Goal: Transaction & Acquisition: Purchase product/service

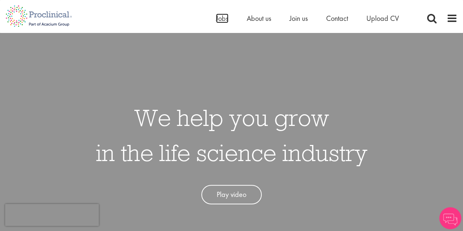
click at [223, 20] on span "Jobs" at bounding box center [222, 19] width 12 height 10
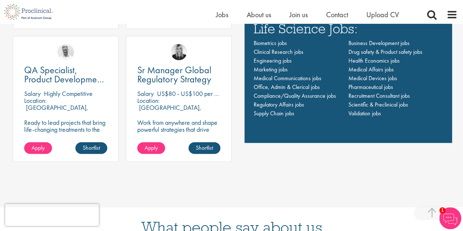
scroll to position [549, 0]
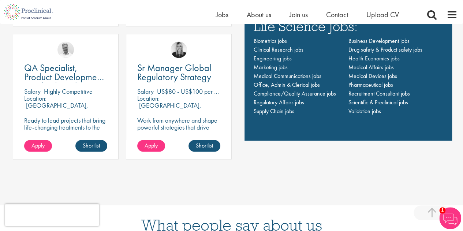
drag, startPoint x: 119, startPoint y: 75, endPoint x: 120, endPoint y: 52, distance: 22.7
click at [120, 52] on div "QA Specialist, Product Development Quality (PDQ) Salary Highly Competitive Loca…" at bounding box center [65, 100] width 113 height 133
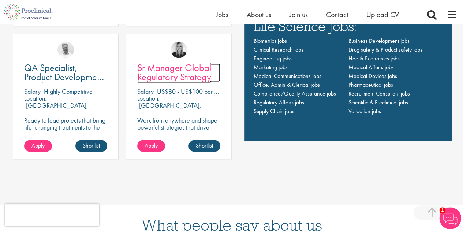
click at [183, 65] on span "Sr Manager Global Regulatory Strategy" at bounding box center [174, 72] width 74 height 22
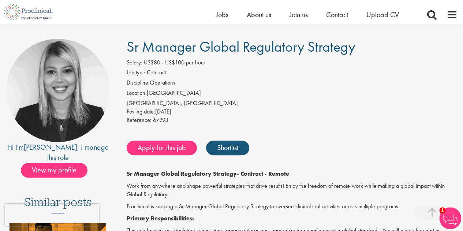
scroll to position [37, 0]
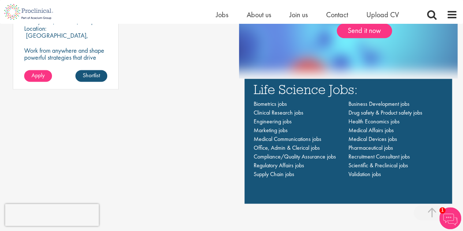
scroll to position [439, 0]
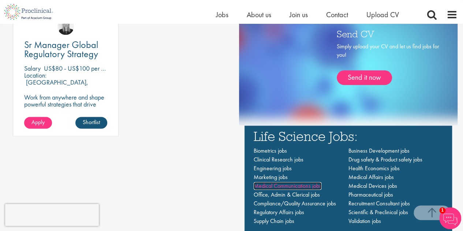
click at [306, 185] on span "Medical Communications jobs" at bounding box center [288, 186] width 68 height 8
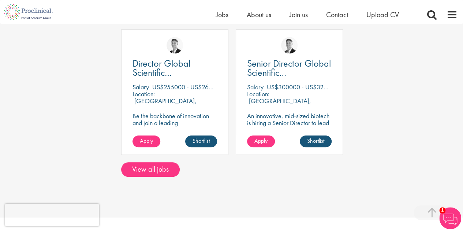
scroll to position [293, 0]
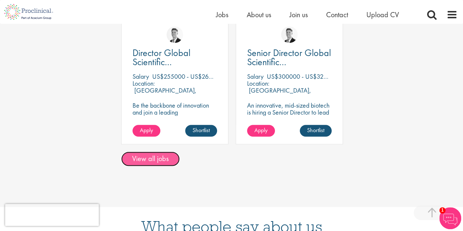
click at [144, 151] on link "View all jobs" at bounding box center [150, 158] width 59 height 15
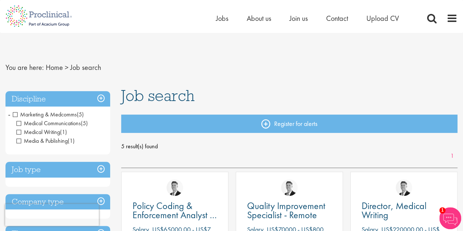
click at [20, 142] on span "Media & Publishing" at bounding box center [41, 141] width 51 height 8
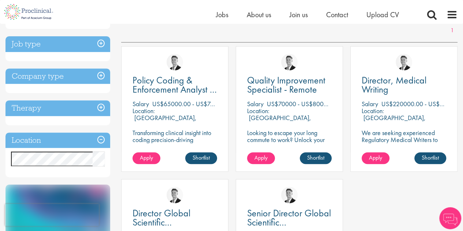
scroll to position [110, 0]
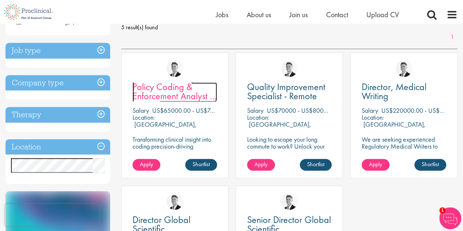
click at [174, 91] on span "Policy Coding & Enforcement Analyst - Remote" at bounding box center [174, 95] width 84 height 31
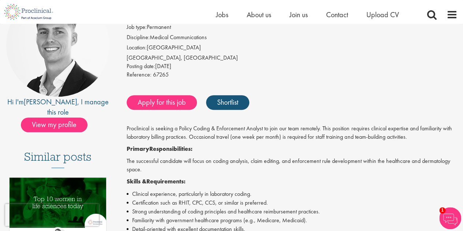
scroll to position [110, 0]
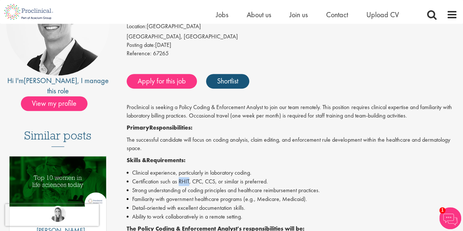
drag, startPoint x: 179, startPoint y: 182, endPoint x: 189, endPoint y: 183, distance: 9.5
click at [189, 183] on li "Certification such as RHIT, CPC, CCS, or similar is preferred." at bounding box center [292, 181] width 331 height 9
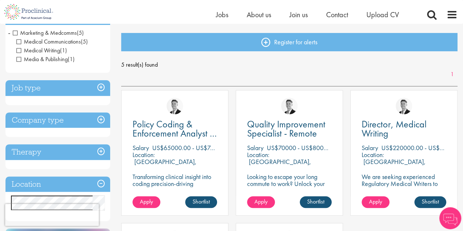
scroll to position [37, 0]
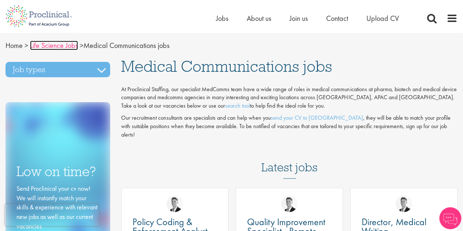
click at [60, 47] on link "Life Science Jobs" at bounding box center [54, 46] width 48 height 10
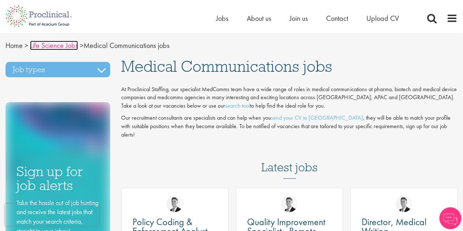
click at [52, 44] on link "Life Science Jobs" at bounding box center [54, 46] width 48 height 10
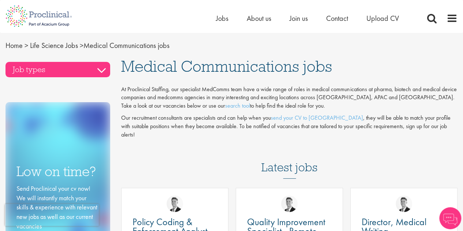
click at [96, 71] on h3 "Job types" at bounding box center [57, 69] width 105 height 15
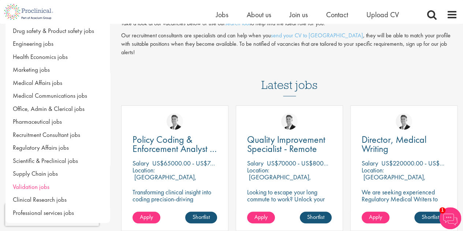
scroll to position [110, 0]
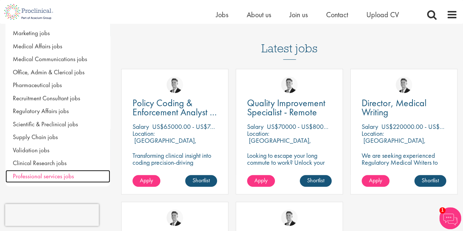
click at [65, 177] on span "Professional services jobs" at bounding box center [43, 176] width 61 height 8
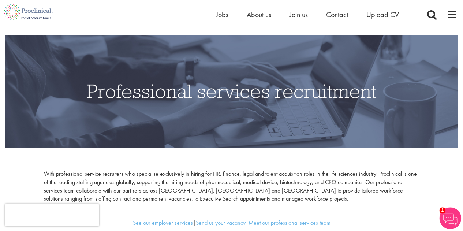
scroll to position [35, 0]
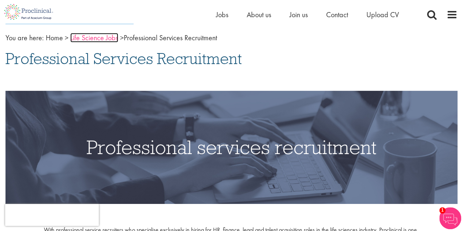
click at [80, 41] on link "Life Science Jobs" at bounding box center [94, 38] width 48 height 10
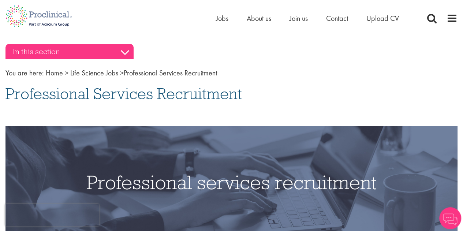
click at [110, 55] on h3 "In this section" at bounding box center [69, 51] width 128 height 15
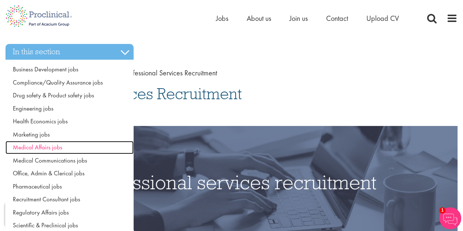
click at [56, 147] on span "Medical Affairs jobs" at bounding box center [37, 147] width 49 height 8
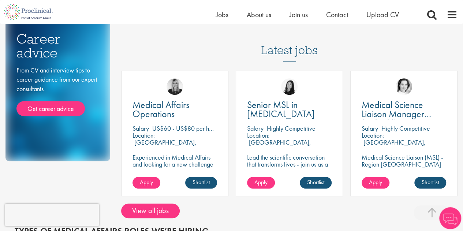
scroll to position [146, 0]
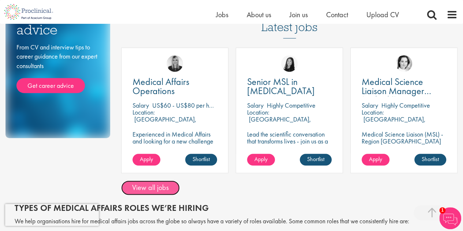
click at [162, 188] on link "View all jobs" at bounding box center [150, 187] width 59 height 15
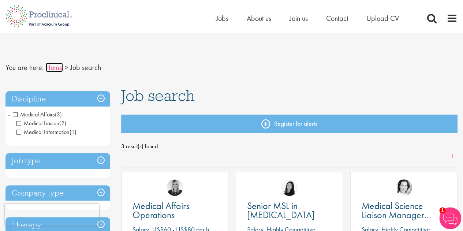
click at [53, 69] on link "Home" at bounding box center [54, 68] width 17 height 10
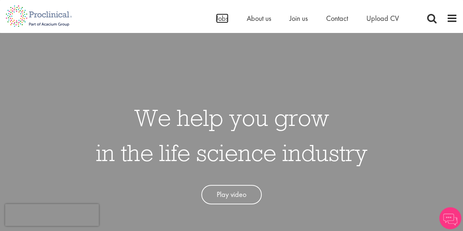
click at [226, 22] on span "Jobs" at bounding box center [222, 19] width 12 height 10
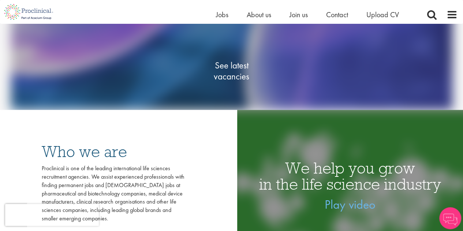
scroll to position [110, 0]
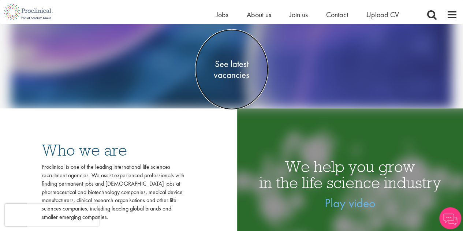
click at [222, 75] on span "See latest vacancies" at bounding box center [231, 70] width 73 height 22
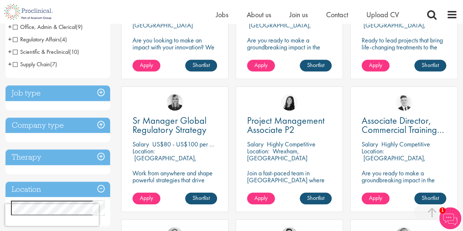
scroll to position [220, 0]
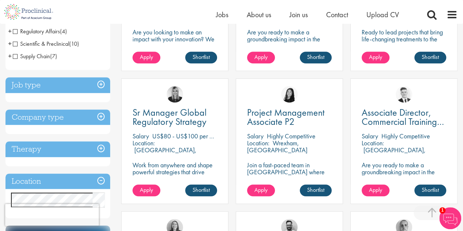
click at [102, 85] on h3 "Job type" at bounding box center [57, 85] width 105 height 16
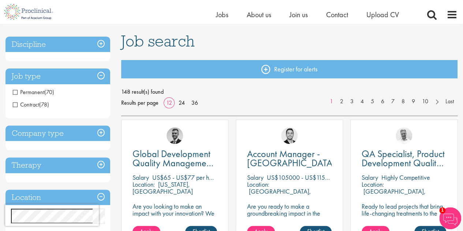
scroll to position [36, 0]
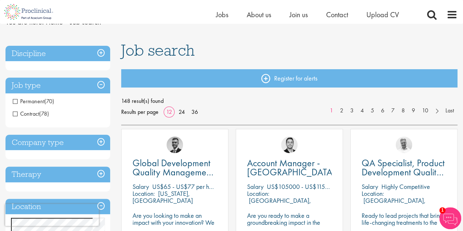
click at [101, 84] on h3 "Job type" at bounding box center [57, 86] width 105 height 16
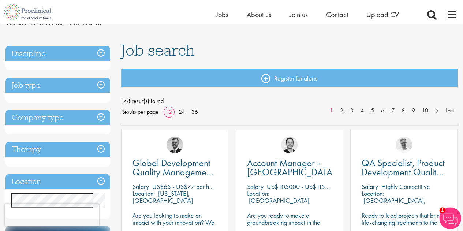
click at [103, 118] on h3 "Company type" at bounding box center [57, 118] width 105 height 16
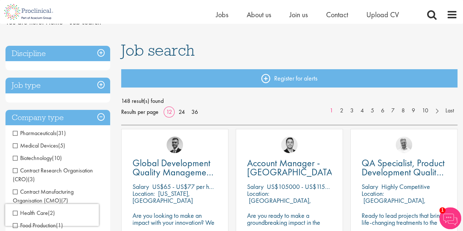
click at [103, 118] on h3 "Company type" at bounding box center [57, 118] width 105 height 16
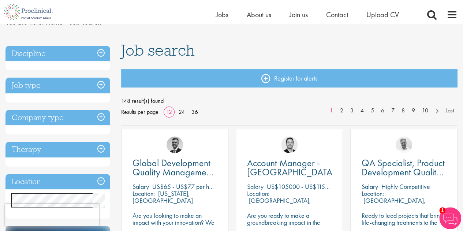
click at [103, 147] on h3 "Therapy" at bounding box center [57, 150] width 105 height 16
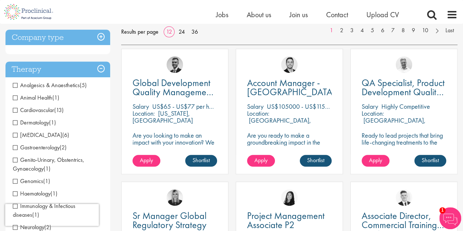
scroll to position [109, 0]
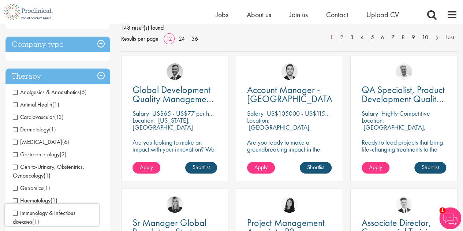
click at [103, 75] on h3 "Therapy" at bounding box center [57, 76] width 105 height 16
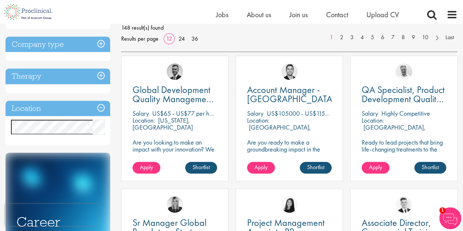
click at [102, 108] on h3 "Location" at bounding box center [57, 109] width 105 height 16
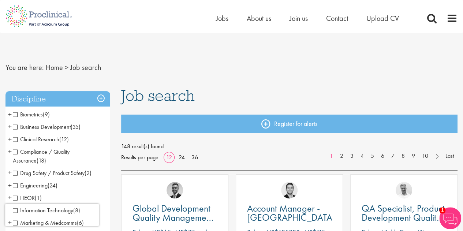
click at [74, 127] on span "(35)" at bounding box center [76, 127] width 10 height 8
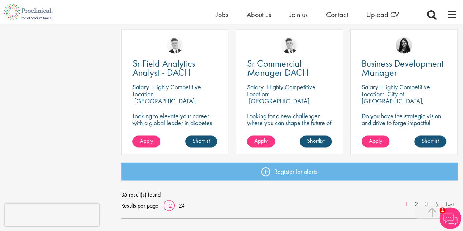
scroll to position [585, 0]
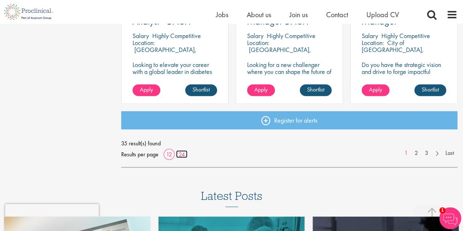
click at [179, 155] on link "24" at bounding box center [181, 154] width 11 height 8
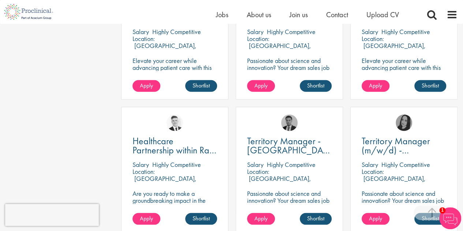
scroll to position [1134, 0]
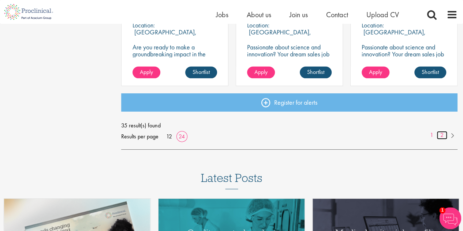
click at [443, 134] on link "2" at bounding box center [441, 135] width 11 height 8
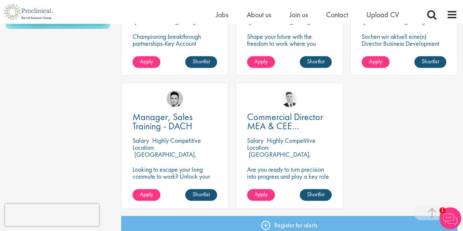
scroll to position [512, 0]
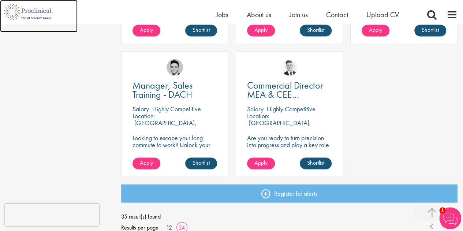
click at [42, 9] on img at bounding box center [28, 12] width 57 height 24
